Goal: Task Accomplishment & Management: Use online tool/utility

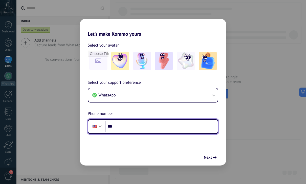
click at [151, 128] on input "***" at bounding box center [161, 127] width 113 height 12
type input "**********"
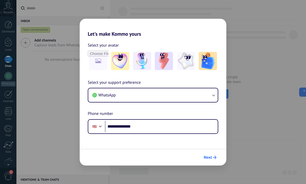
click at [207, 161] on button "Next" at bounding box center [210, 157] width 17 height 9
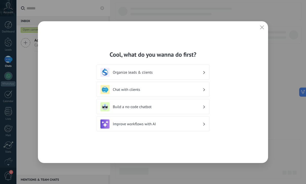
click at [180, 71] on h3 "Organize leads & clients" at bounding box center [158, 72] width 90 height 5
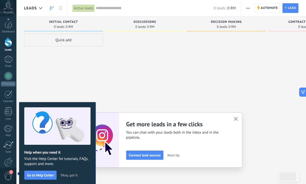
scroll to position [27, 0]
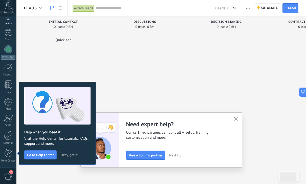
click at [69, 156] on span "Okay, got it" at bounding box center [69, 155] width 17 height 4
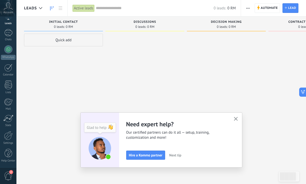
click at [176, 157] on span "Next tip" at bounding box center [175, 155] width 12 height 4
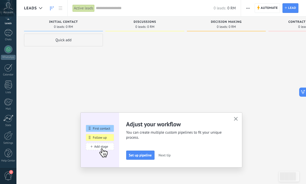
click at [165, 157] on span "Next tip" at bounding box center [165, 155] width 12 height 4
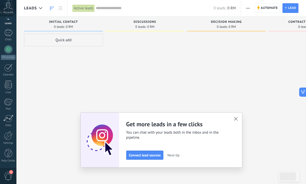
click at [175, 154] on span "Next tip" at bounding box center [174, 155] width 12 height 4
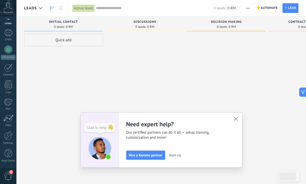
click at [176, 156] on span "Next tip" at bounding box center [175, 155] width 12 height 4
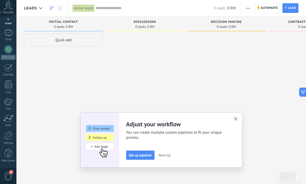
click at [237, 119] on icon "button" at bounding box center [236, 119] width 4 height 4
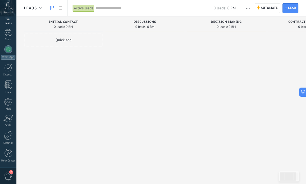
scroll to position [0, 0]
